Goal: Task Accomplishment & Management: Manage account settings

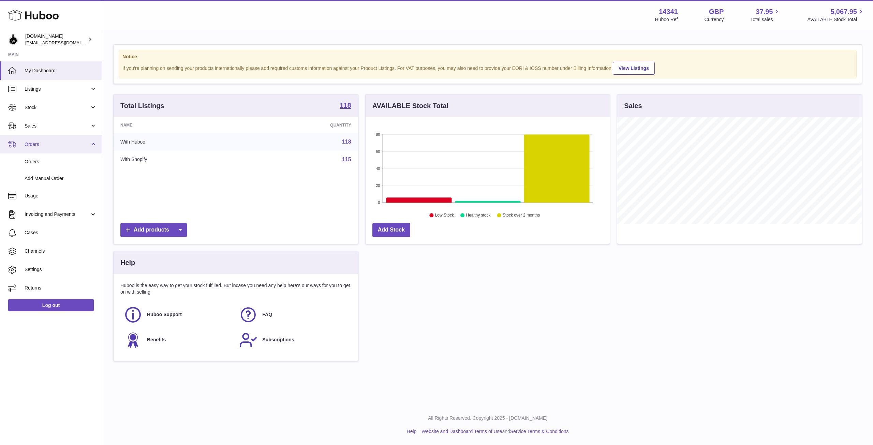
scroll to position [106, 244]
click at [44, 149] on link "Orders" at bounding box center [51, 144] width 102 height 18
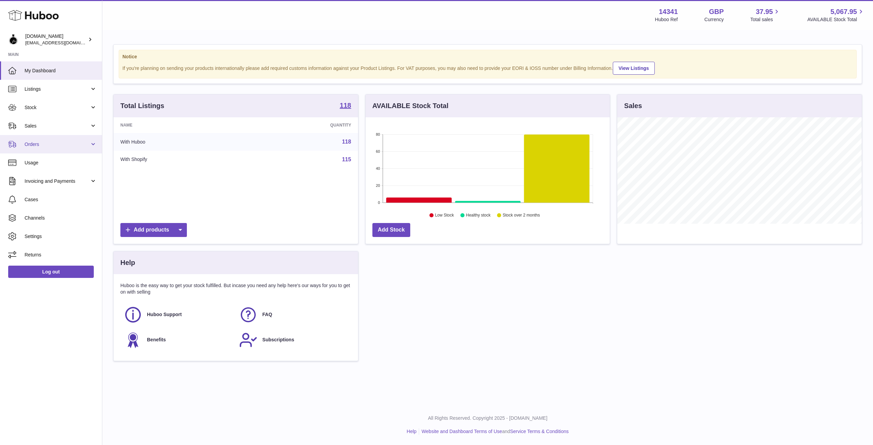
click at [45, 151] on link "Orders" at bounding box center [51, 144] width 102 height 18
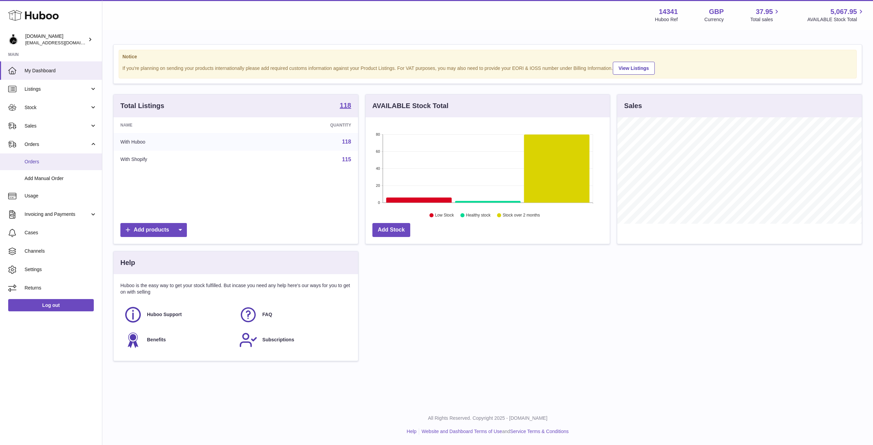
click at [35, 163] on span "Orders" at bounding box center [61, 162] width 72 height 6
click at [25, 18] on use at bounding box center [33, 15] width 50 height 11
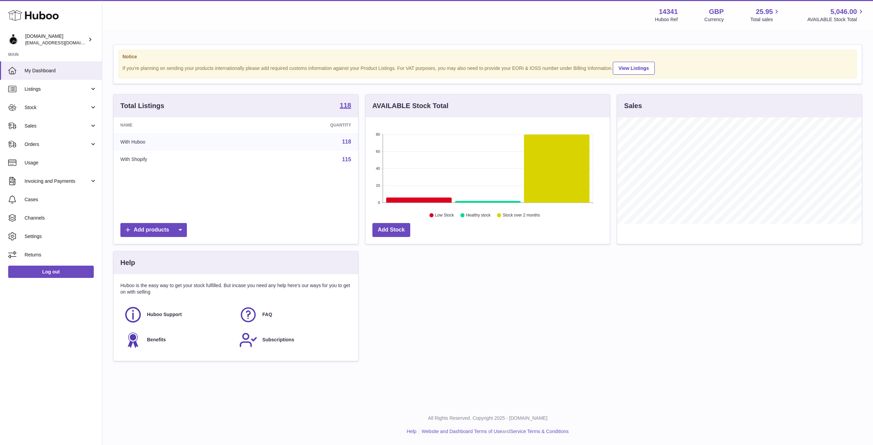
scroll to position [106, 244]
click at [37, 146] on span "Orders" at bounding box center [57, 144] width 65 height 6
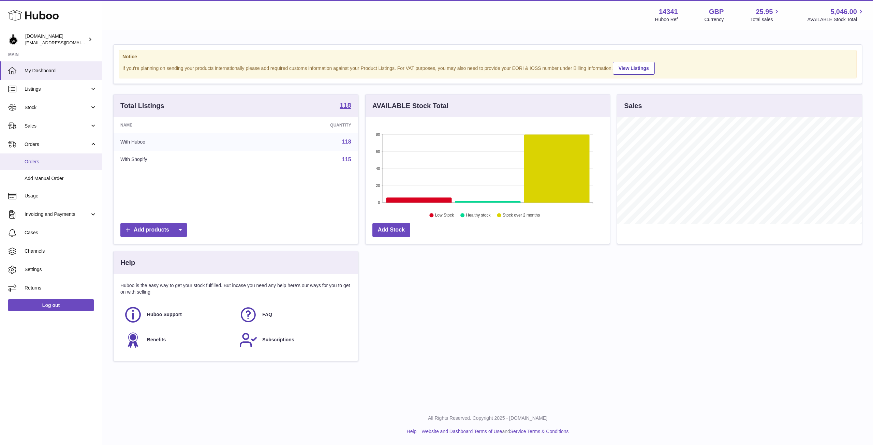
click at [35, 160] on span "Orders" at bounding box center [61, 162] width 72 height 6
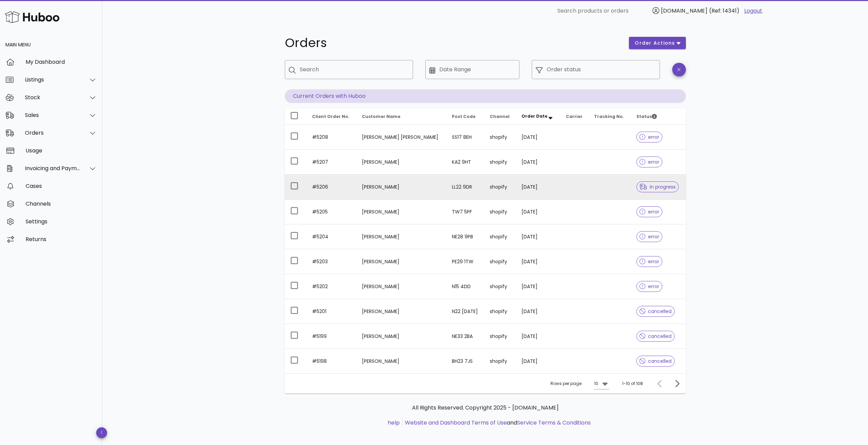
click at [561, 188] on td at bounding box center [575, 187] width 28 height 25
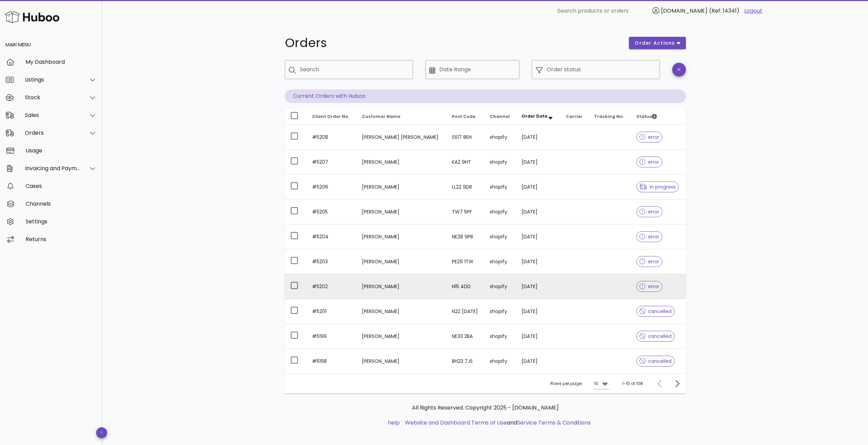
click at [550, 288] on td "[DATE]" at bounding box center [538, 286] width 44 height 25
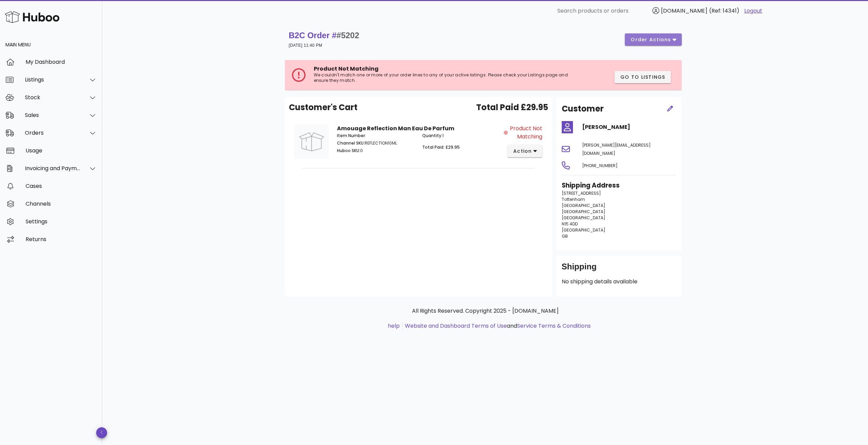
click at [669, 39] on span "order actions" at bounding box center [650, 39] width 41 height 7
click at [661, 78] on div "Cancel" at bounding box center [671, 80] width 29 height 6
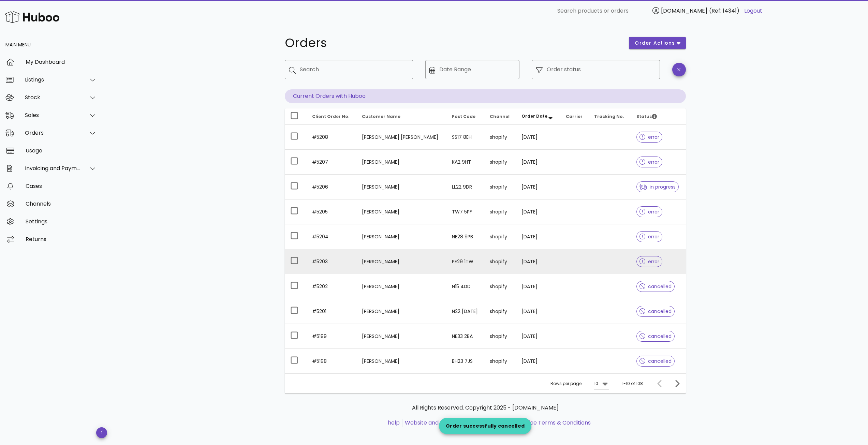
click at [565, 259] on td at bounding box center [575, 261] width 28 height 25
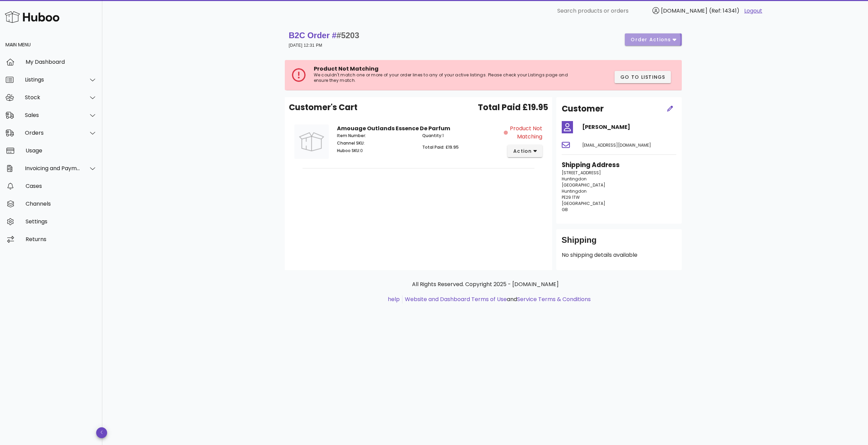
click at [674, 40] on icon "button" at bounding box center [675, 40] width 4 height 2
click at [666, 82] on div "Cancel" at bounding box center [671, 80] width 29 height 6
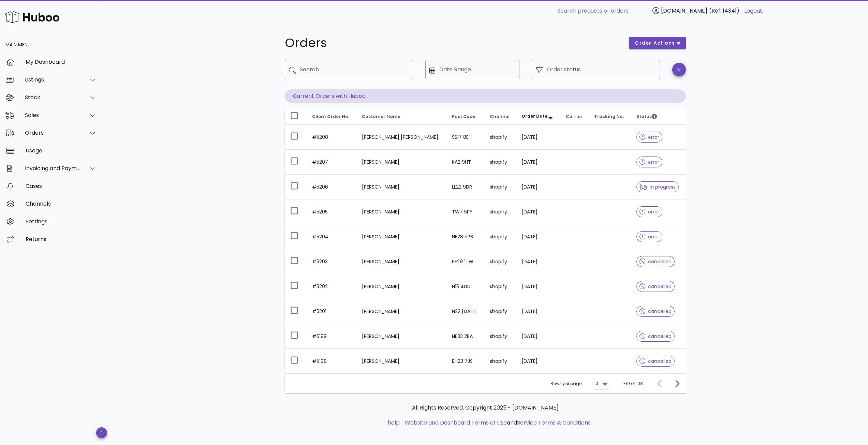
click at [567, 238] on td at bounding box center [575, 236] width 28 height 25
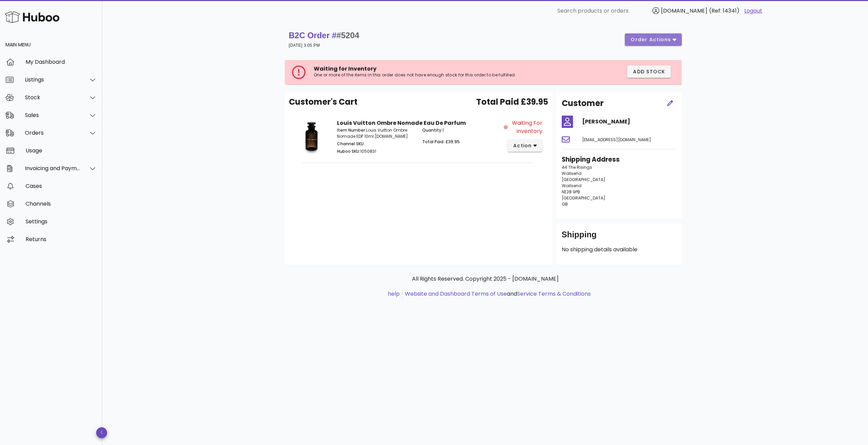
click at [669, 40] on span "order actions" at bounding box center [650, 39] width 41 height 7
click at [664, 83] on div "Cancel" at bounding box center [671, 80] width 29 height 6
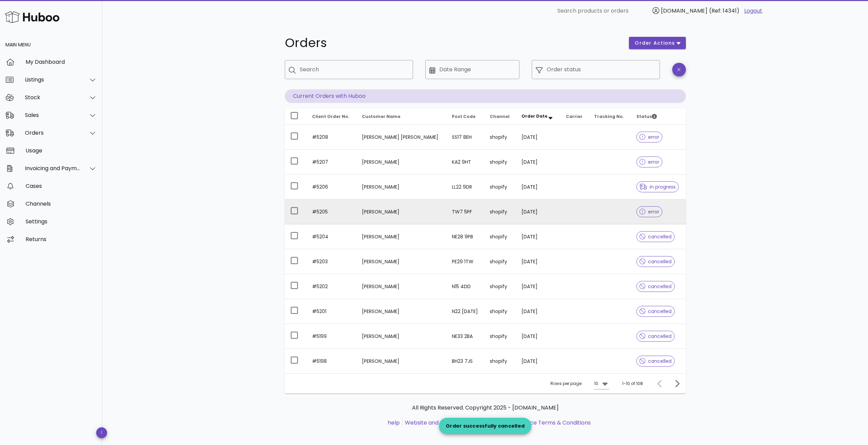
click at [543, 212] on td "[DATE]" at bounding box center [538, 212] width 44 height 25
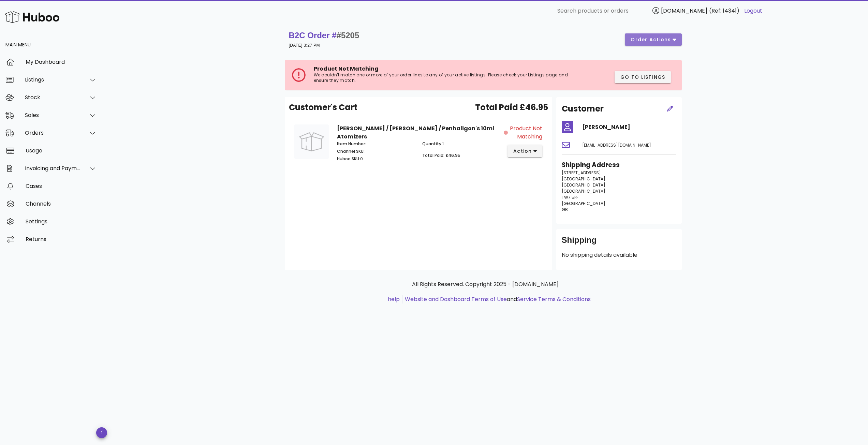
click at [675, 42] on icon "button" at bounding box center [675, 40] width 4 height 6
click at [656, 77] on div "Cancel" at bounding box center [661, 81] width 59 height 18
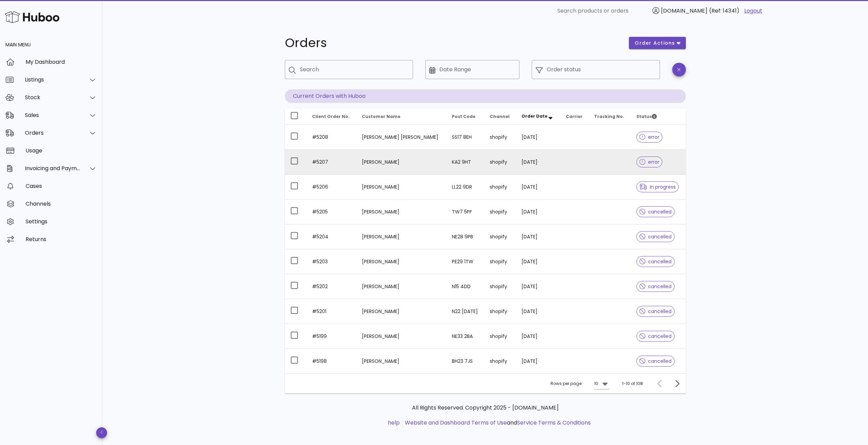
click at [589, 154] on td at bounding box center [610, 162] width 42 height 25
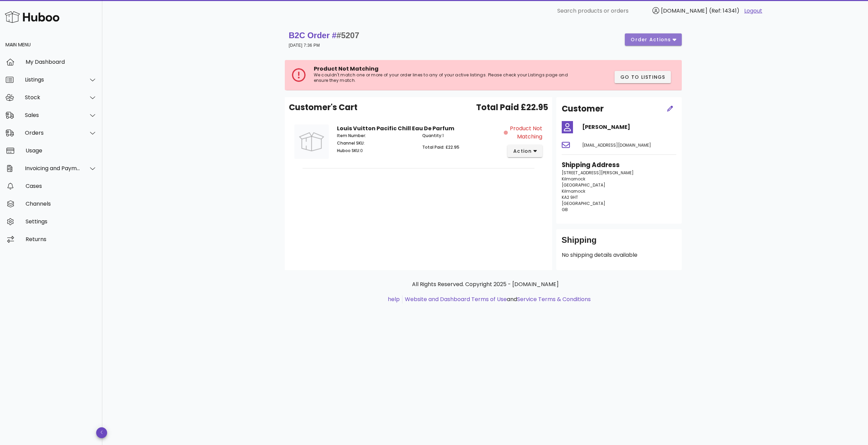
click at [673, 41] on icon "button" at bounding box center [675, 40] width 4 height 6
click at [666, 85] on div "Cancel" at bounding box center [661, 81] width 59 height 18
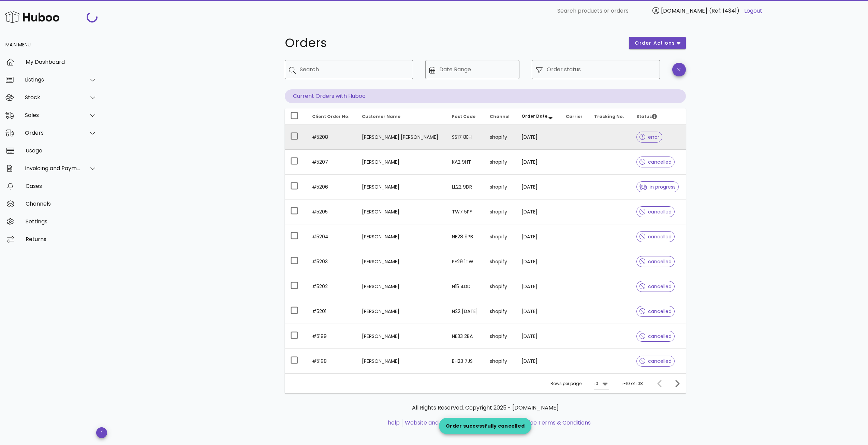
click at [569, 139] on td at bounding box center [575, 137] width 28 height 25
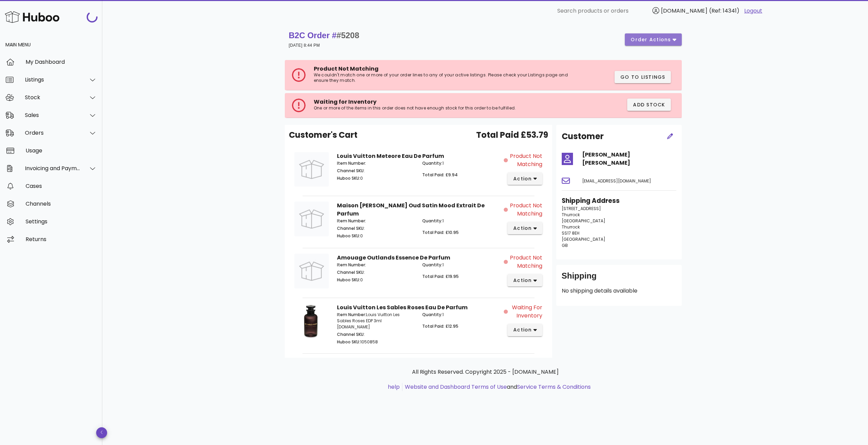
click at [671, 39] on span "order actions" at bounding box center [650, 39] width 41 height 7
click at [659, 78] on div "Cancel" at bounding box center [671, 80] width 29 height 6
